Goal: Find specific page/section: Find specific page/section

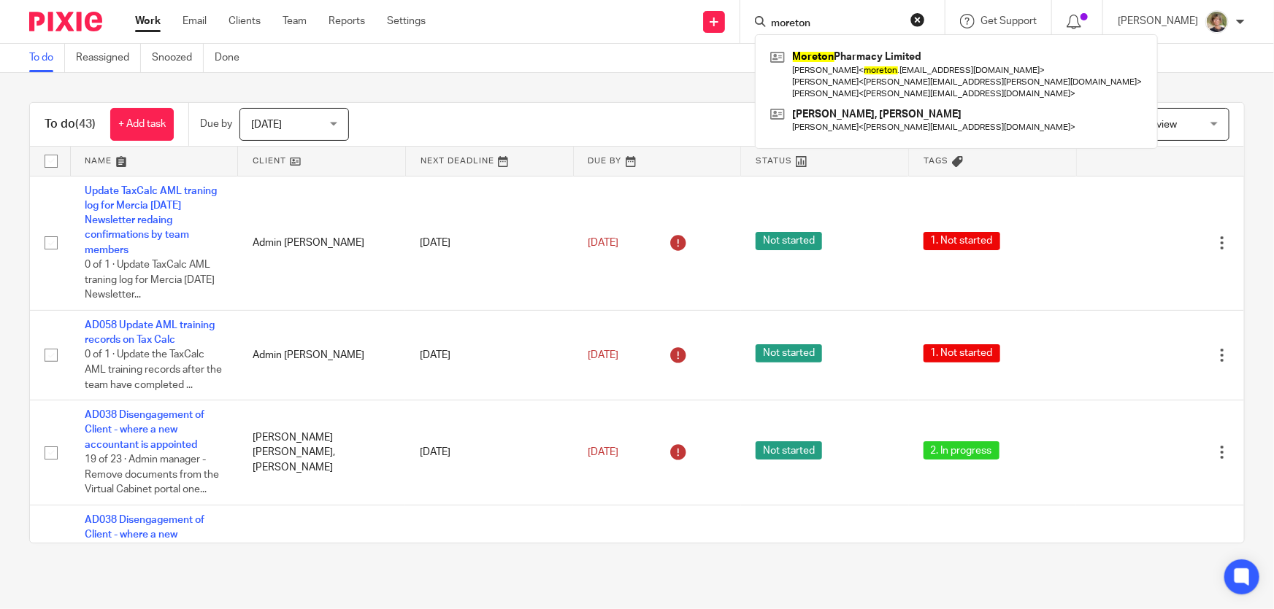
click at [839, 22] on input "moreton" at bounding box center [834, 24] width 131 height 13
drag, startPoint x: 839, startPoint y: 22, endPoint x: 766, endPoint y: 23, distance: 73.7
click at [766, 23] on div "moreton Moreton Pharmacy Limited [PERSON_NAME] < moreton .[EMAIL_ADDRESS][DOMAI…" at bounding box center [842, 21] width 204 height 43
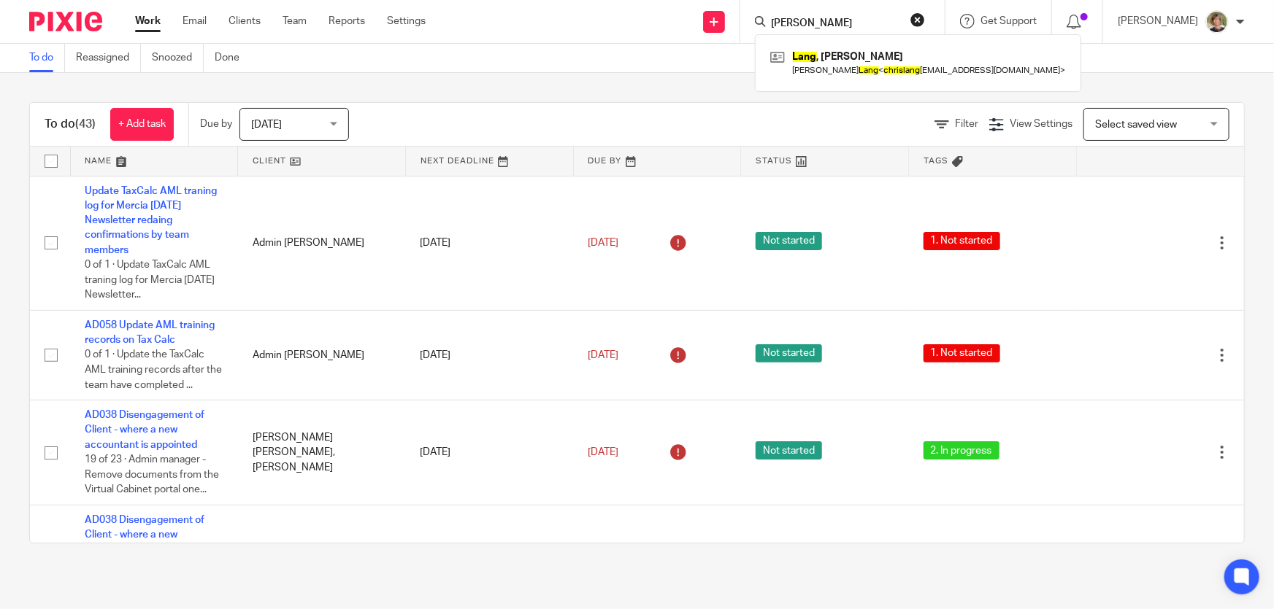
type input "[PERSON_NAME]"
click button "submit" at bounding box center [0, 0] width 0 height 0
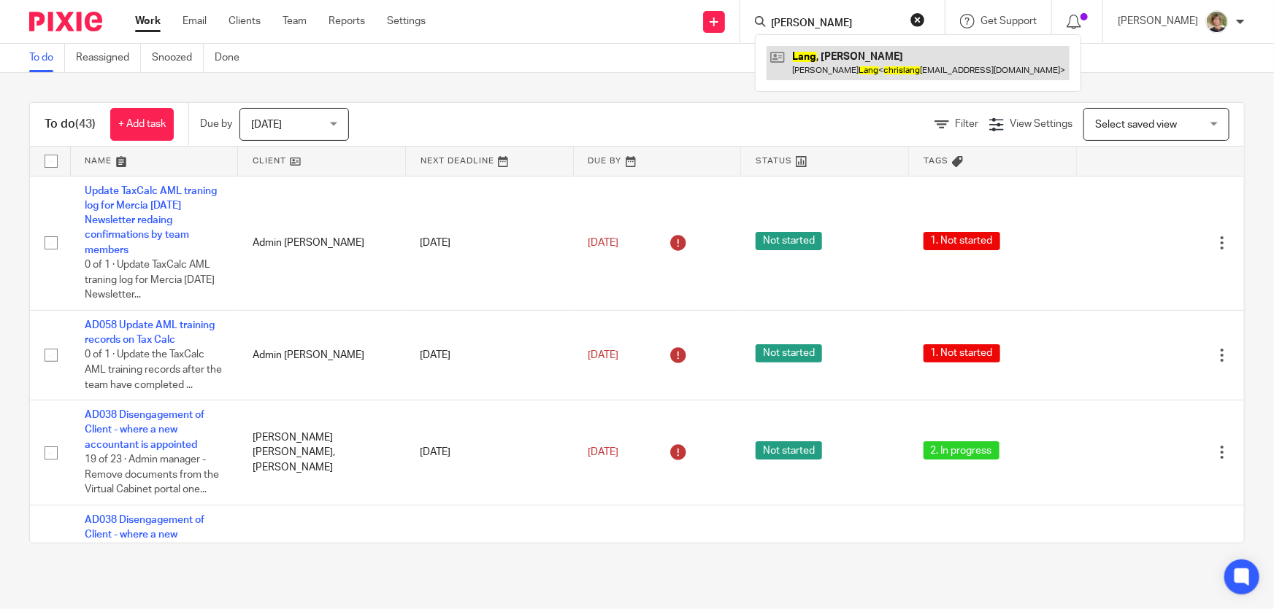
click at [862, 57] on link at bounding box center [917, 63] width 303 height 34
